Goal: Find specific page/section

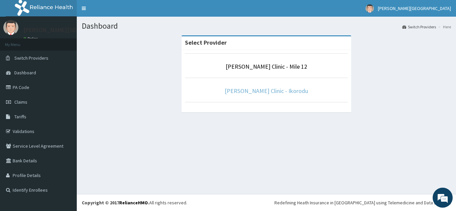
click at [260, 91] on link "[PERSON_NAME] Clinic - Ikorodu" at bounding box center [266, 91] width 83 height 8
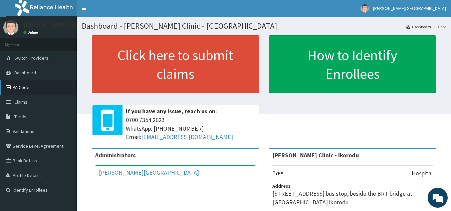
click at [35, 88] on link "PA Code" at bounding box center [38, 87] width 77 height 15
